Goal: Task Accomplishment & Management: Use online tool/utility

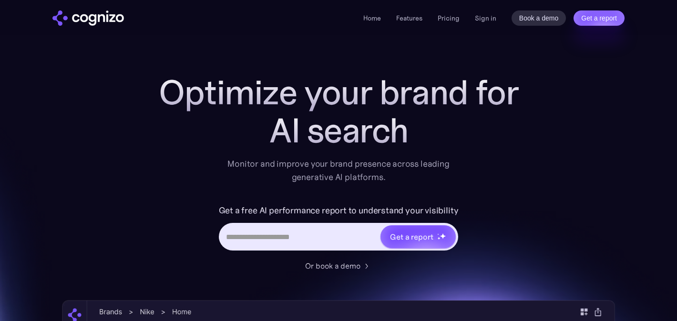
click at [486, 24] on div "Home Features Pricing Book a demo Get a report Sign in Book a demo Get a report" at bounding box center [493, 17] width 261 height 15
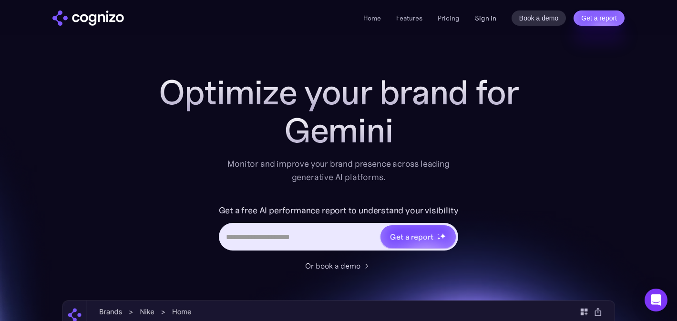
click at [487, 13] on link "Sign in" at bounding box center [485, 17] width 21 height 11
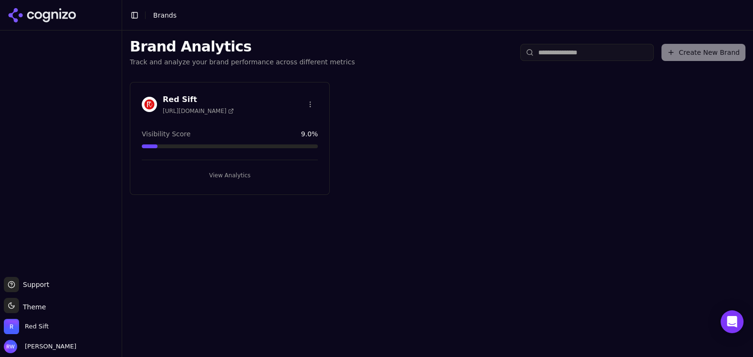
click at [260, 176] on button "View Analytics" at bounding box center [230, 175] width 176 height 15
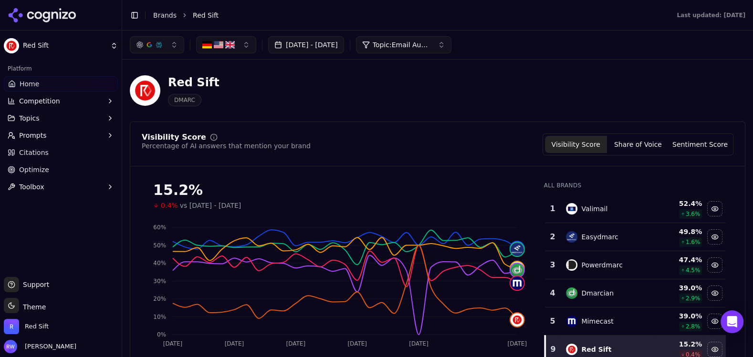
click at [451, 39] on button "Topic: Email Authentication - Bottom of Funnel" at bounding box center [403, 44] width 95 height 17
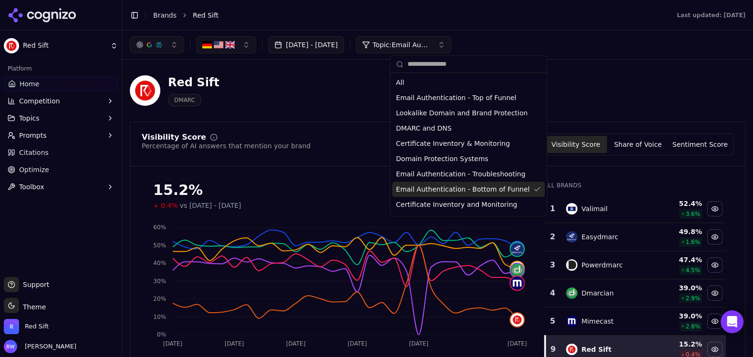
click at [435, 187] on span "Email Authentication - Bottom of Funnel" at bounding box center [463, 190] width 134 height 10
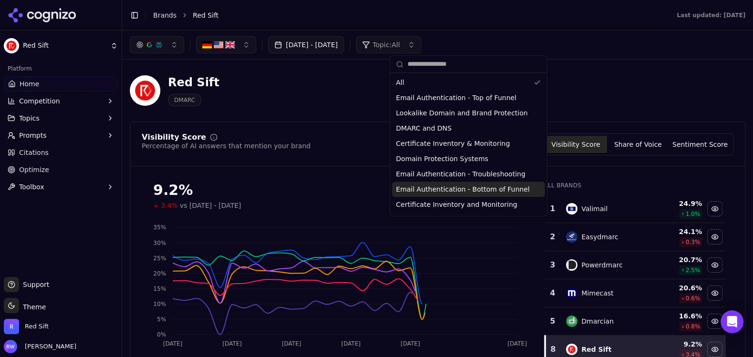
click at [408, 187] on span "Email Authentication - Bottom of Funnel" at bounding box center [463, 190] width 134 height 10
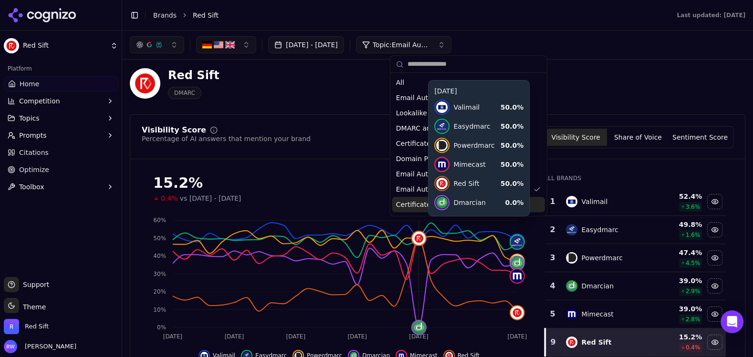
scroll to position [8, 0]
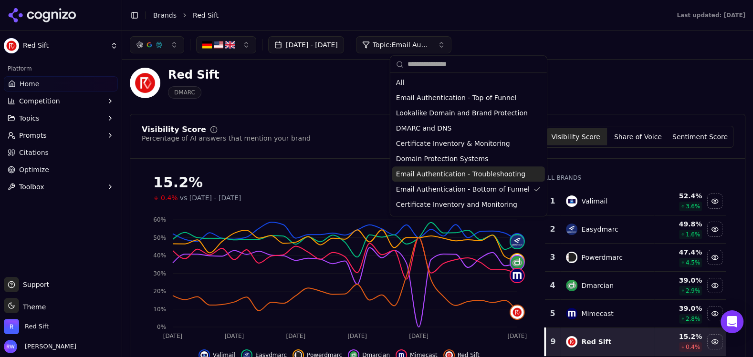
click at [427, 177] on span "Email Authentication - Troubleshooting" at bounding box center [460, 174] width 129 height 10
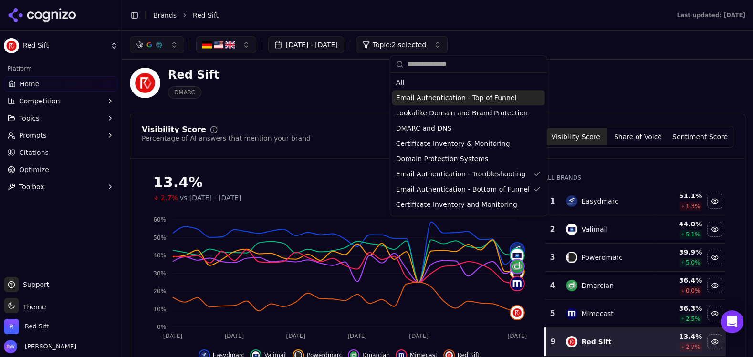
click at [573, 42] on div "[DATE] - [DATE] Topic: 2 selected" at bounding box center [437, 44] width 615 height 17
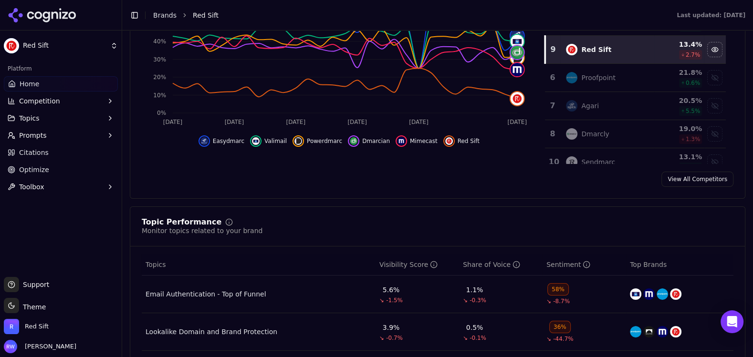
scroll to position [226, 0]
